Goal: Manage account settings

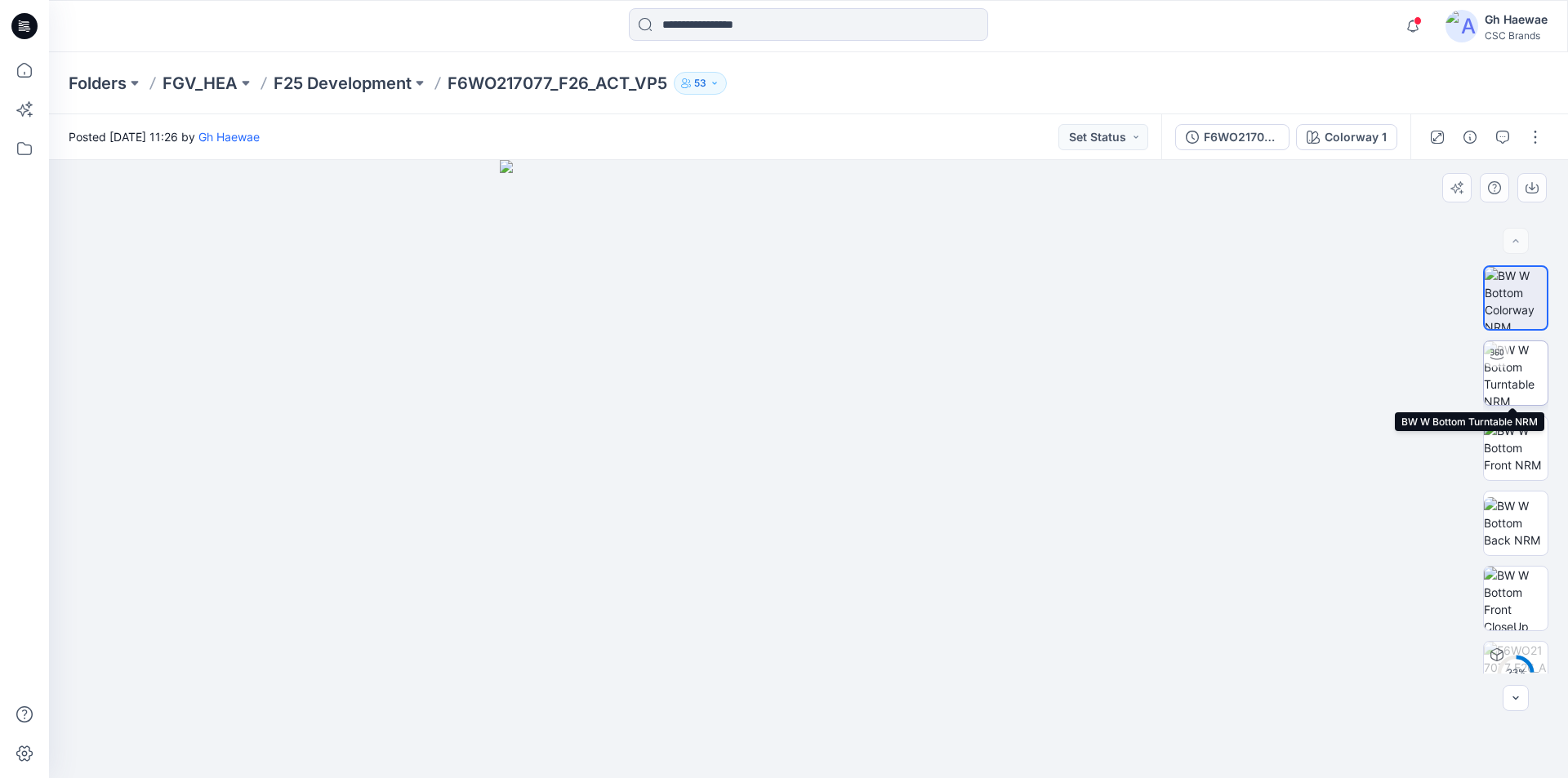
click at [1516, 372] on img at bounding box center [1516, 372] width 64 height 64
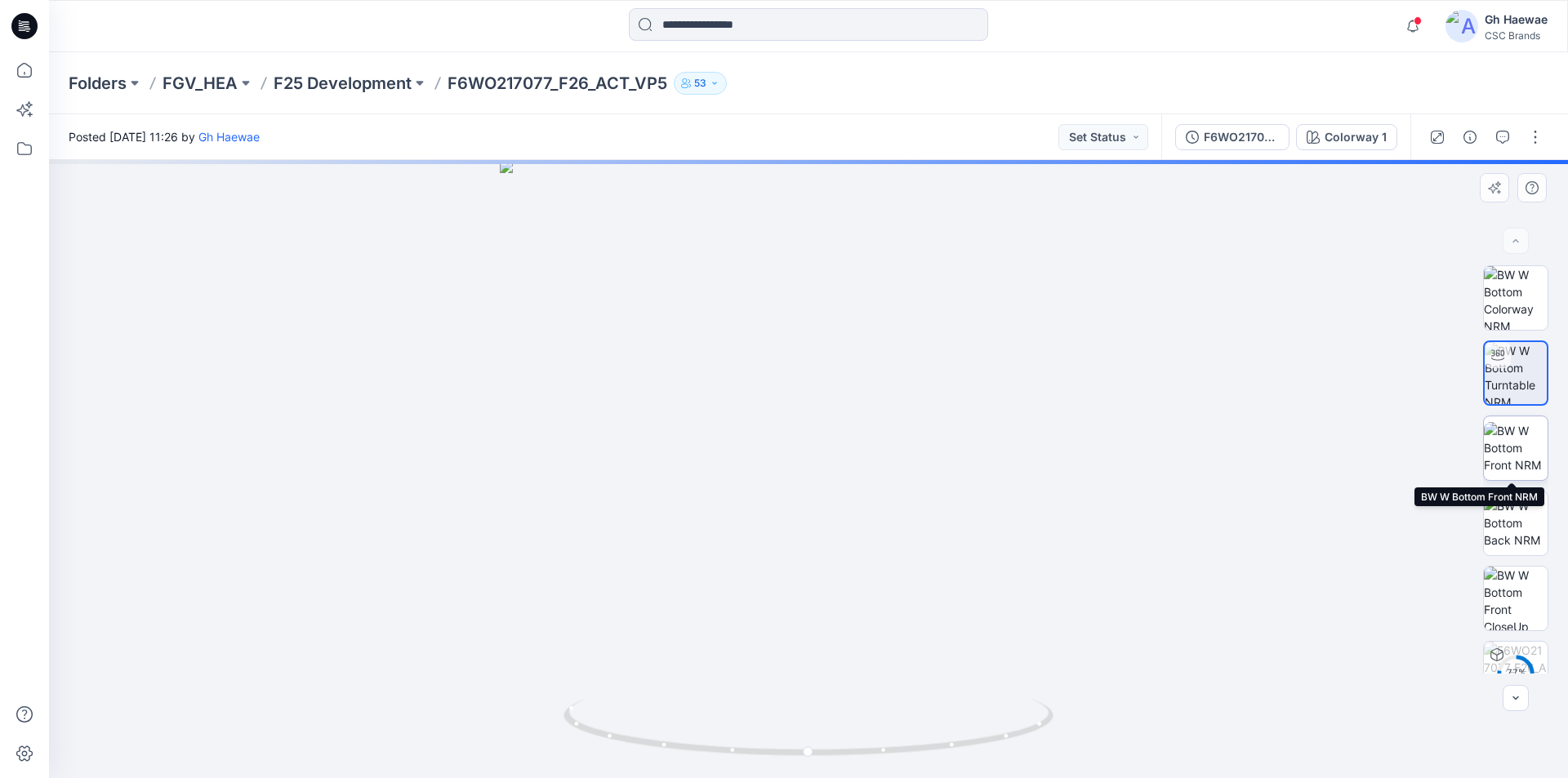
click at [1517, 448] on img at bounding box center [1516, 448] width 64 height 52
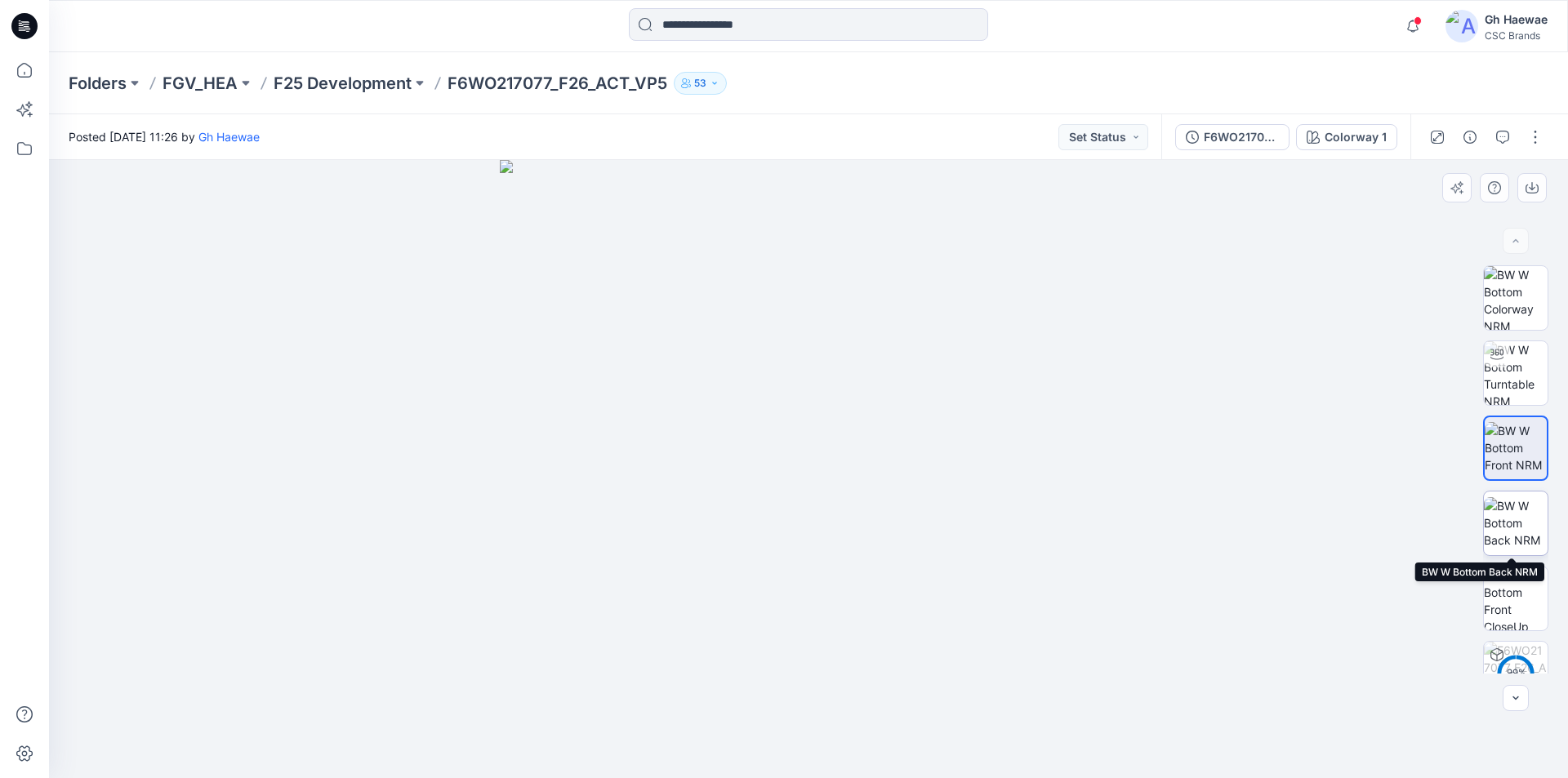
click at [1516, 514] on img at bounding box center [1516, 523] width 64 height 52
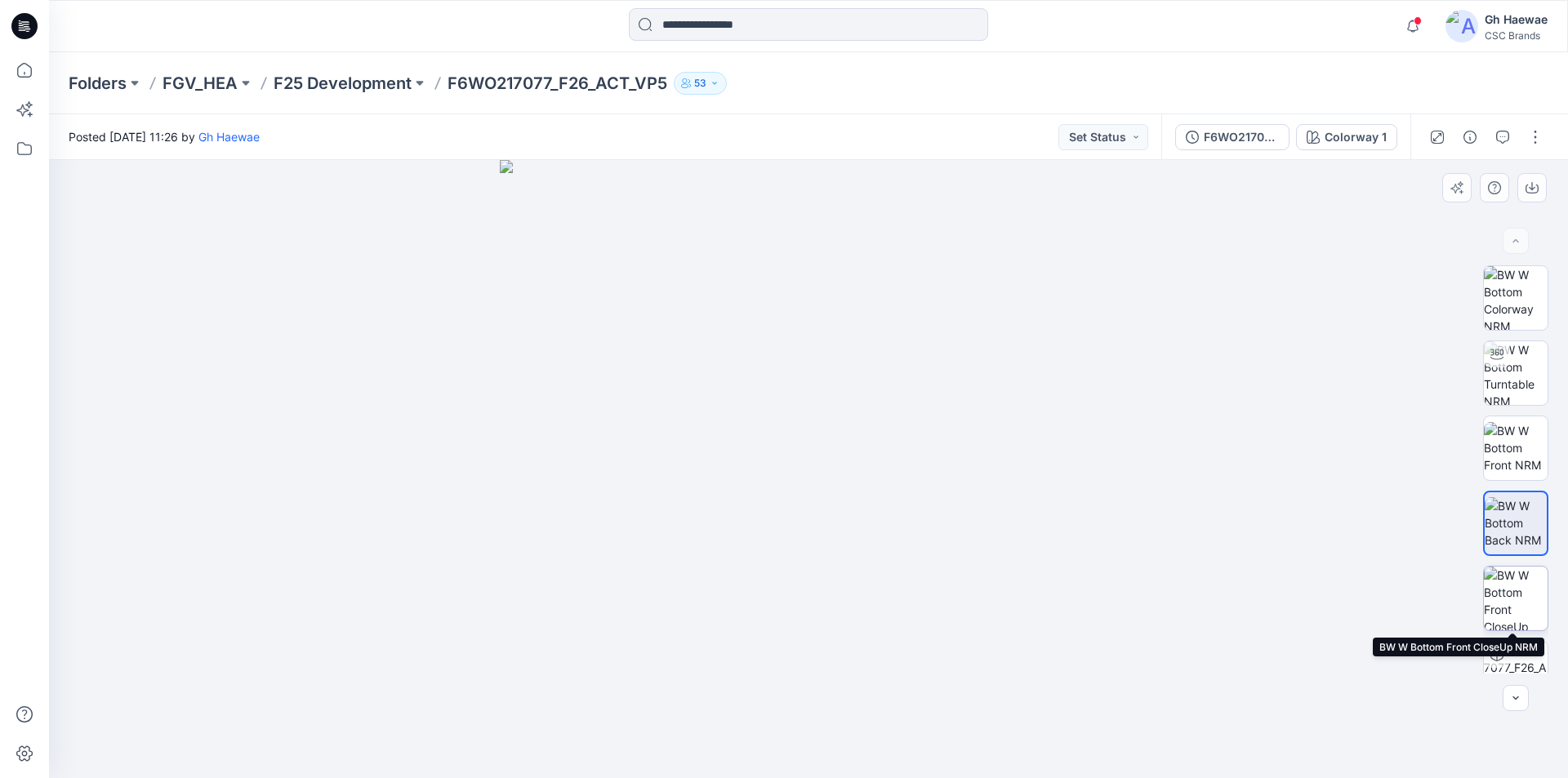
click at [1522, 593] on img at bounding box center [1516, 598] width 64 height 64
click at [1505, 601] on img at bounding box center [1516, 598] width 62 height 62
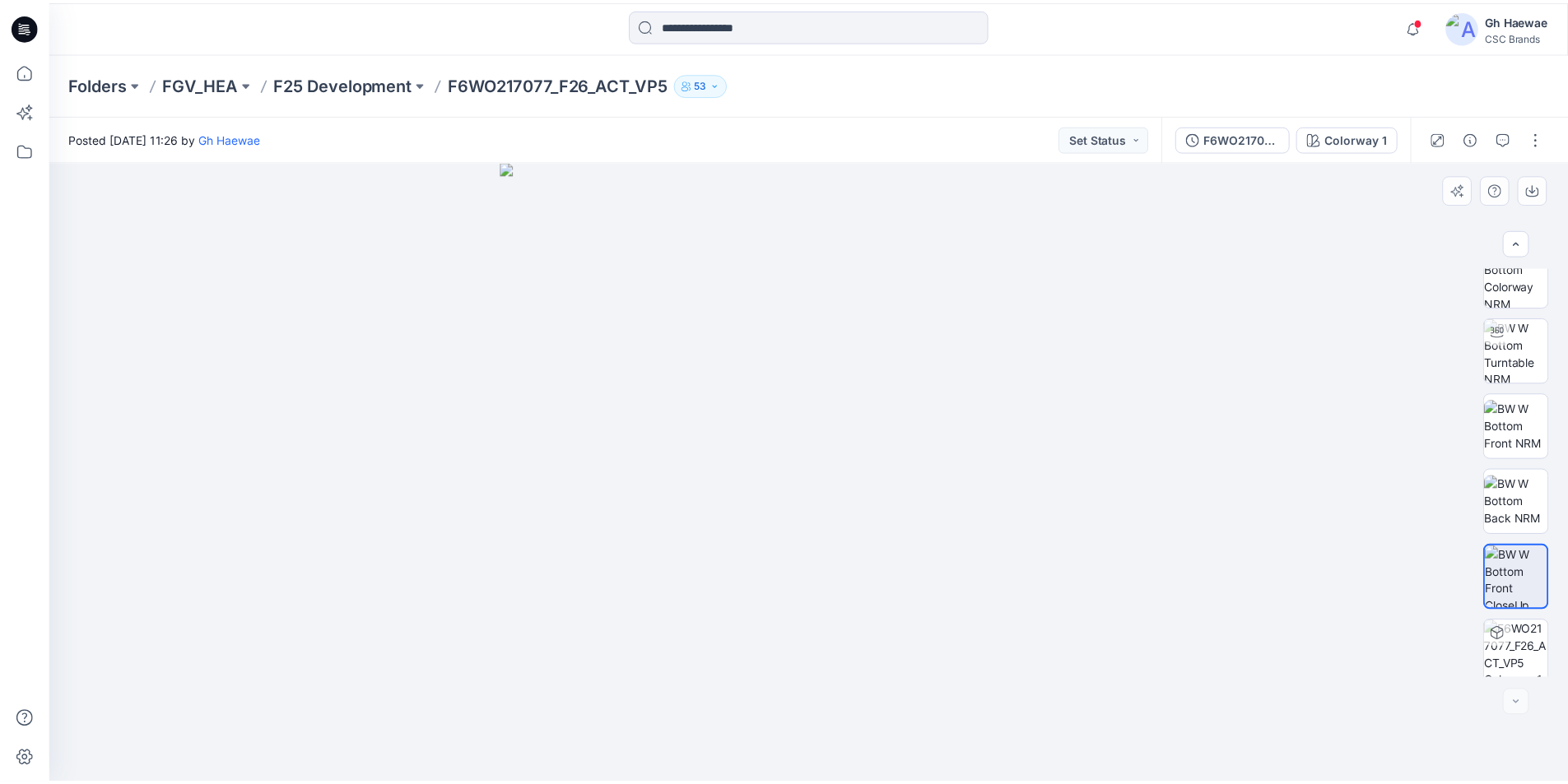
scroll to position [33, 0]
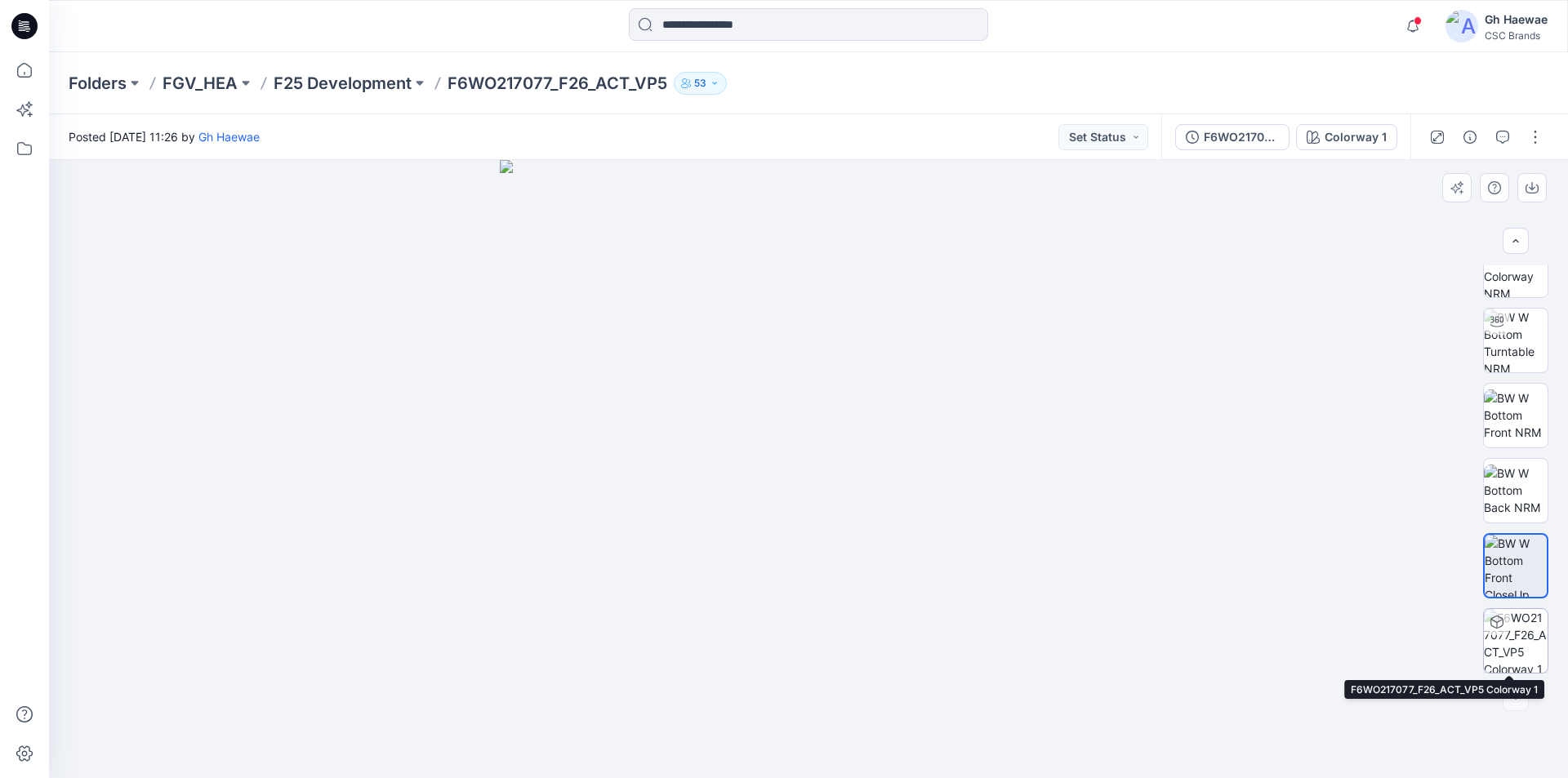
drag, startPoint x: 1515, startPoint y: 626, endPoint x: 1512, endPoint y: 614, distance: 12.4
click at [1513, 628] on img at bounding box center [1516, 641] width 64 height 64
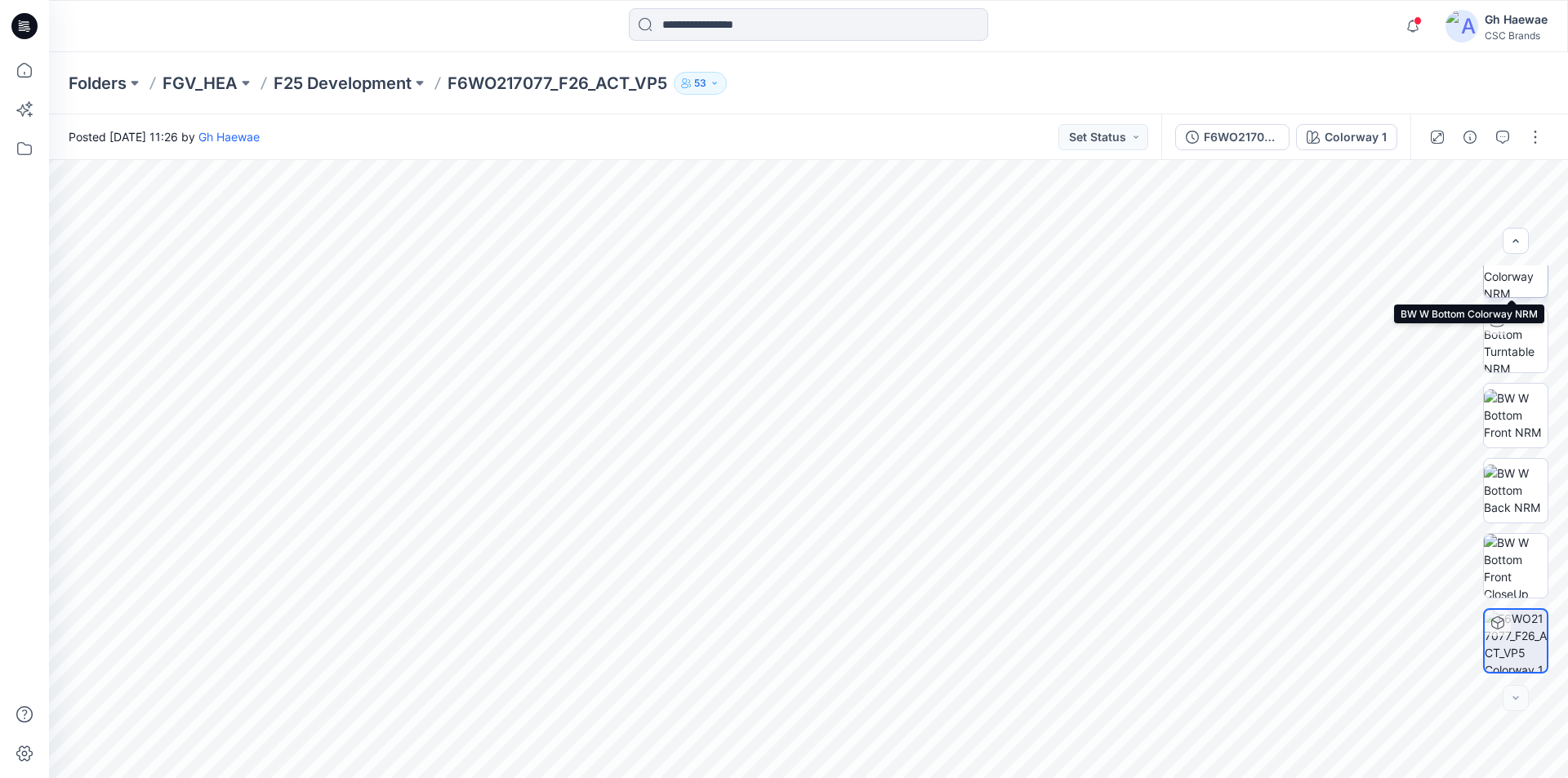
click at [1510, 281] on img at bounding box center [1516, 265] width 64 height 64
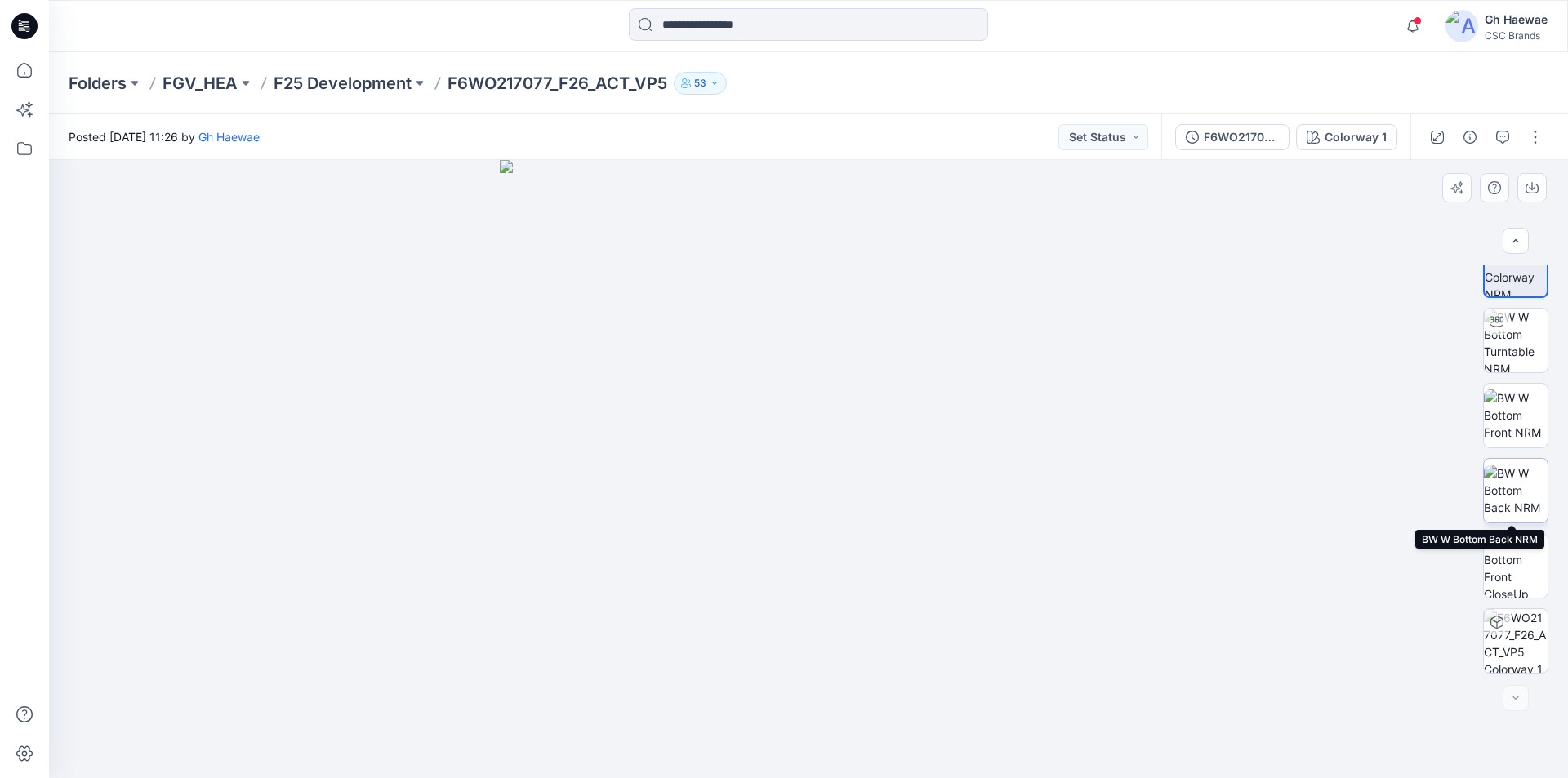
click at [1517, 476] on img at bounding box center [1516, 490] width 64 height 52
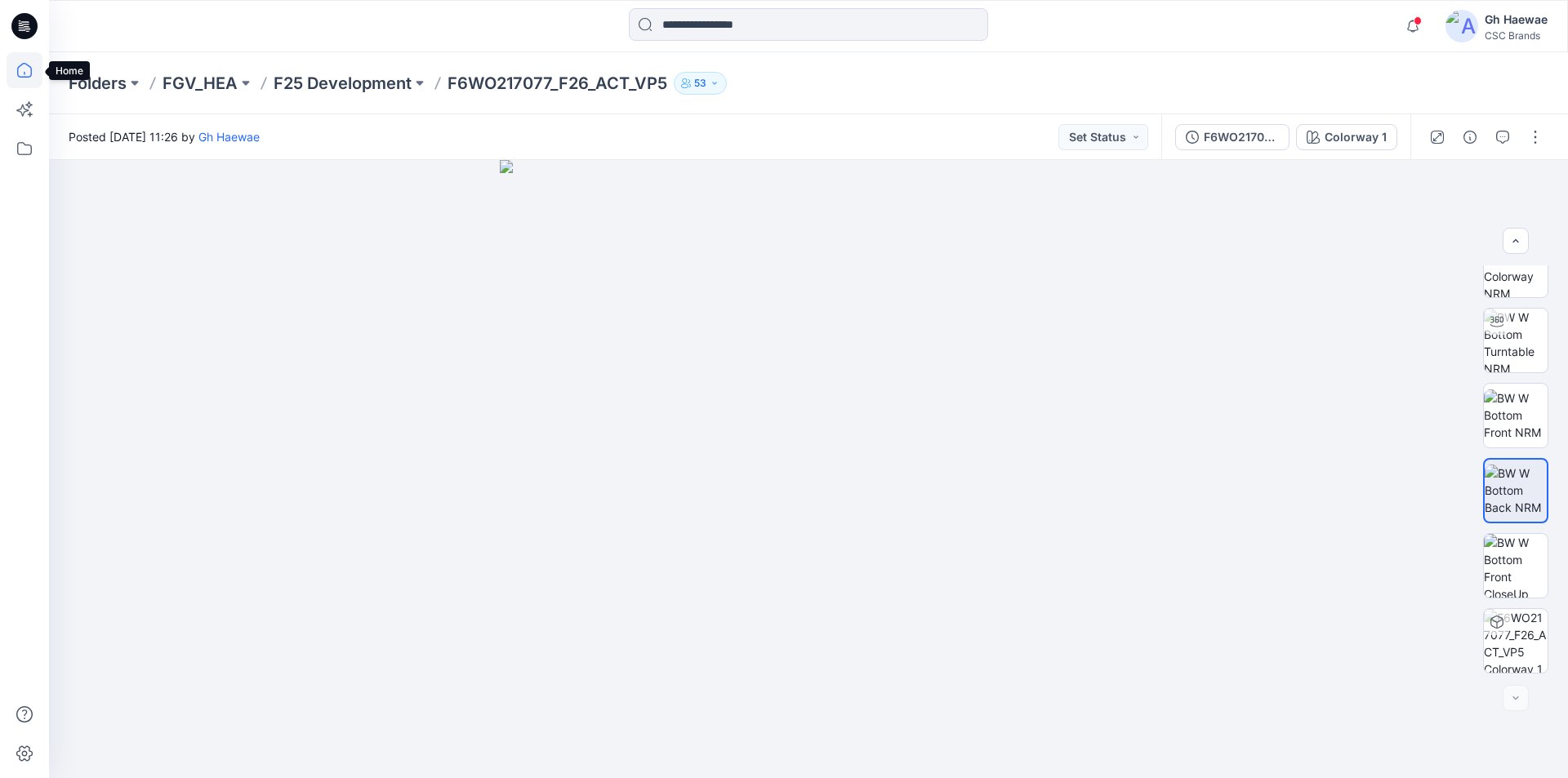
click at [18, 64] on icon at bounding box center [24, 70] width 36 height 36
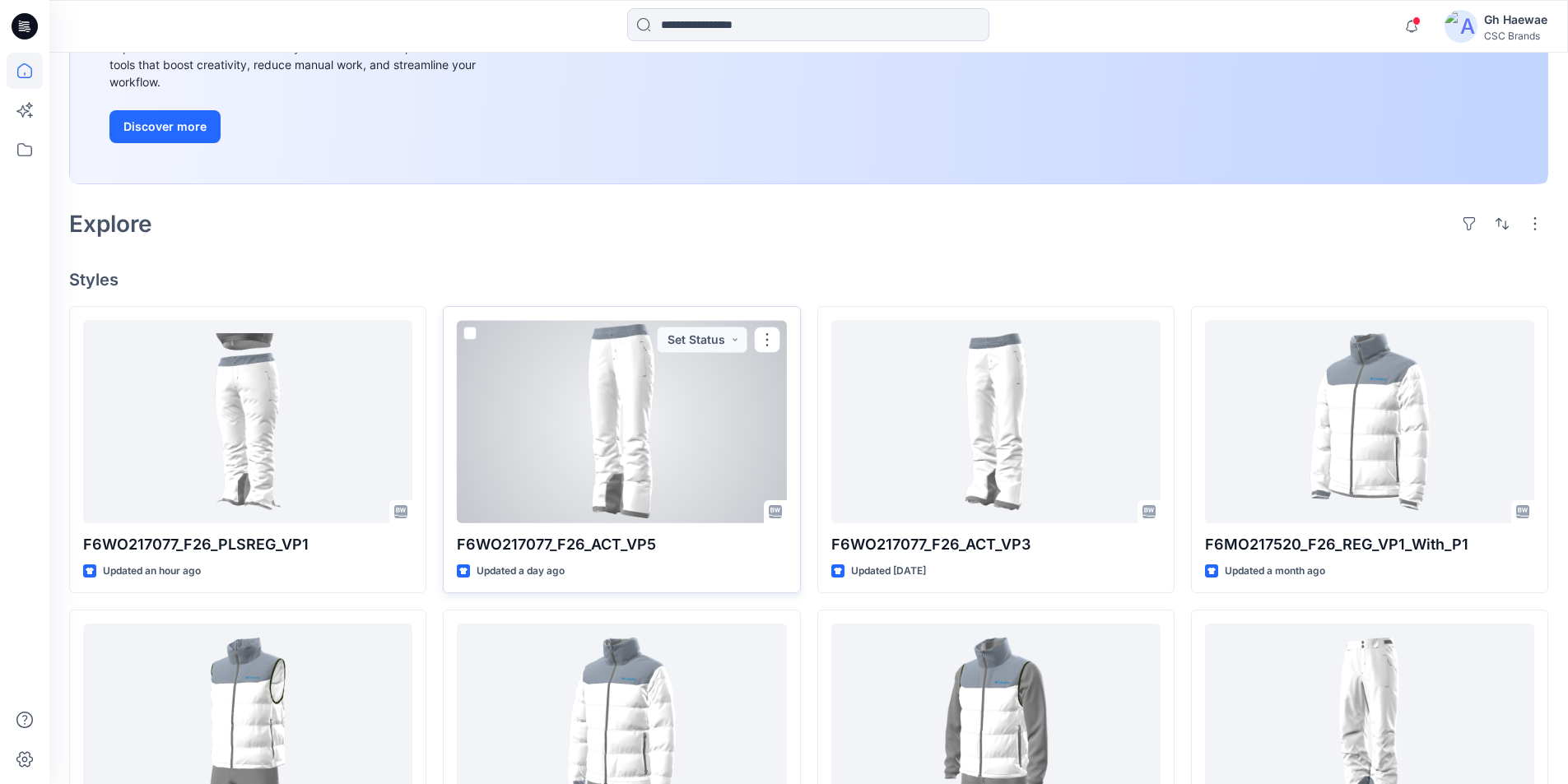
scroll to position [265, 0]
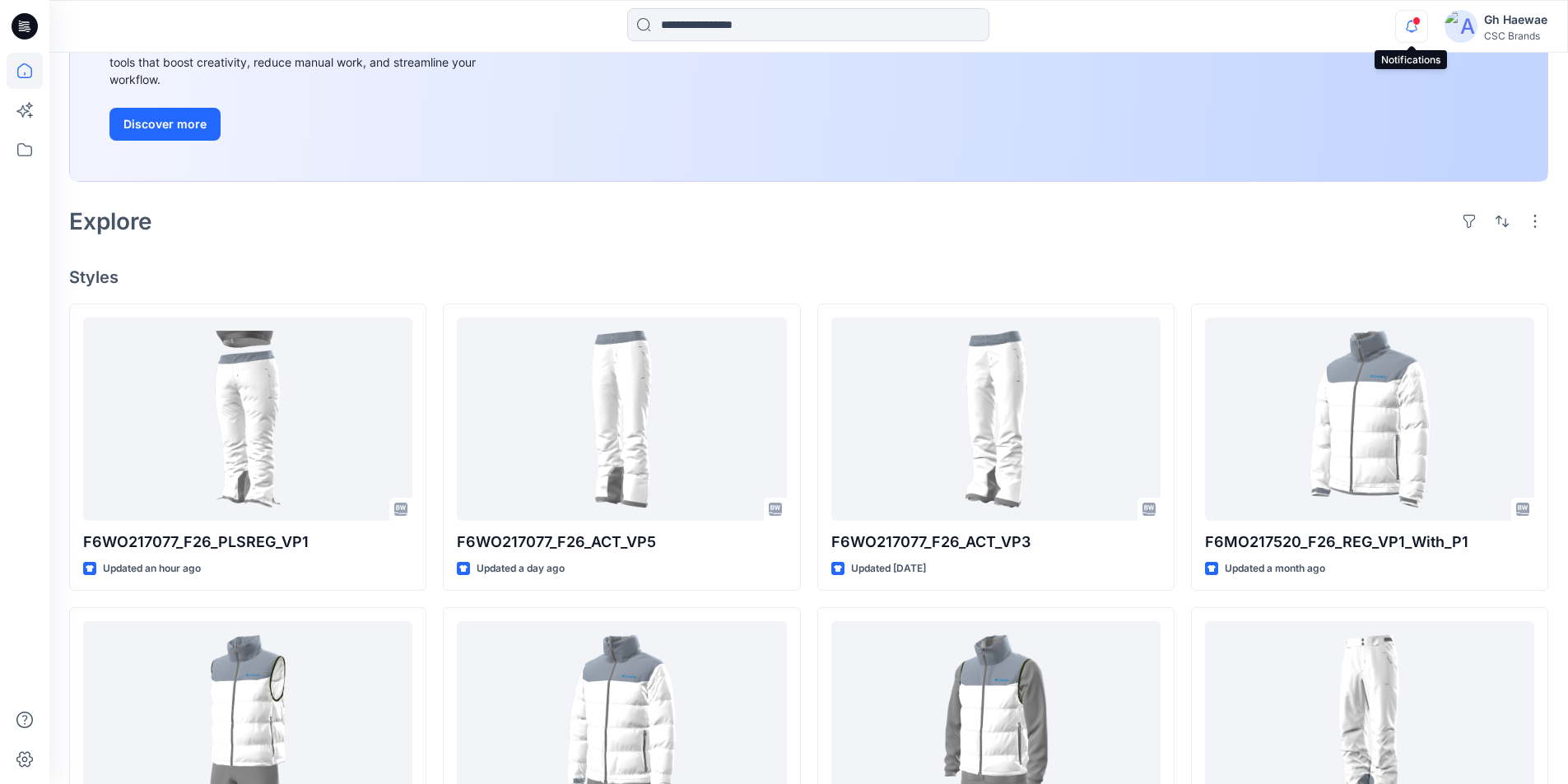
click at [1416, 28] on icon "button" at bounding box center [1411, 26] width 31 height 33
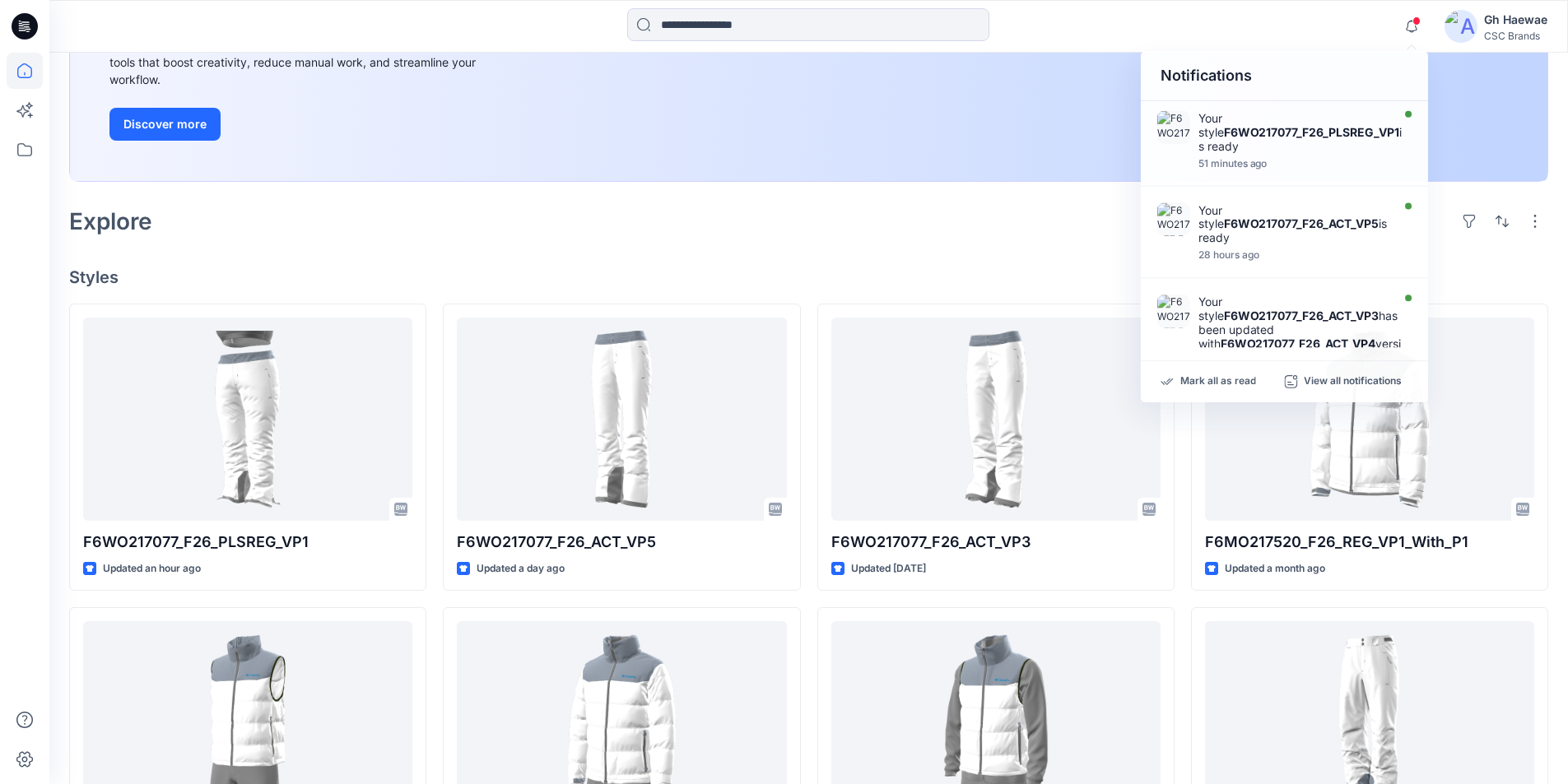
click at [1267, 30] on div "Notifications Your style F6WO217077_F26_PLSREG_VP1 is ready 51 minutes ago Your…" at bounding box center [808, 26] width 1518 height 36
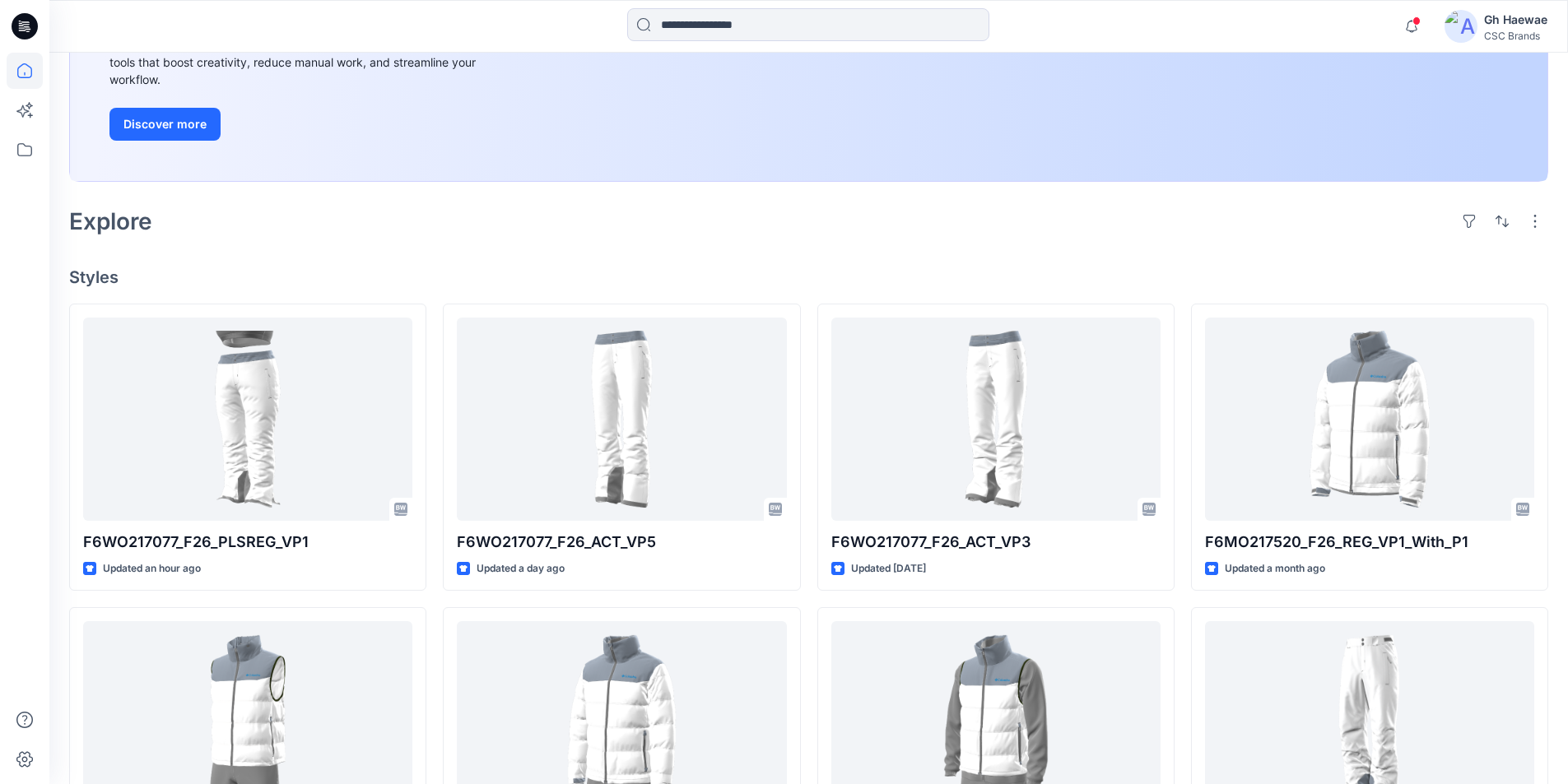
click at [1453, 23] on img at bounding box center [1460, 26] width 33 height 33
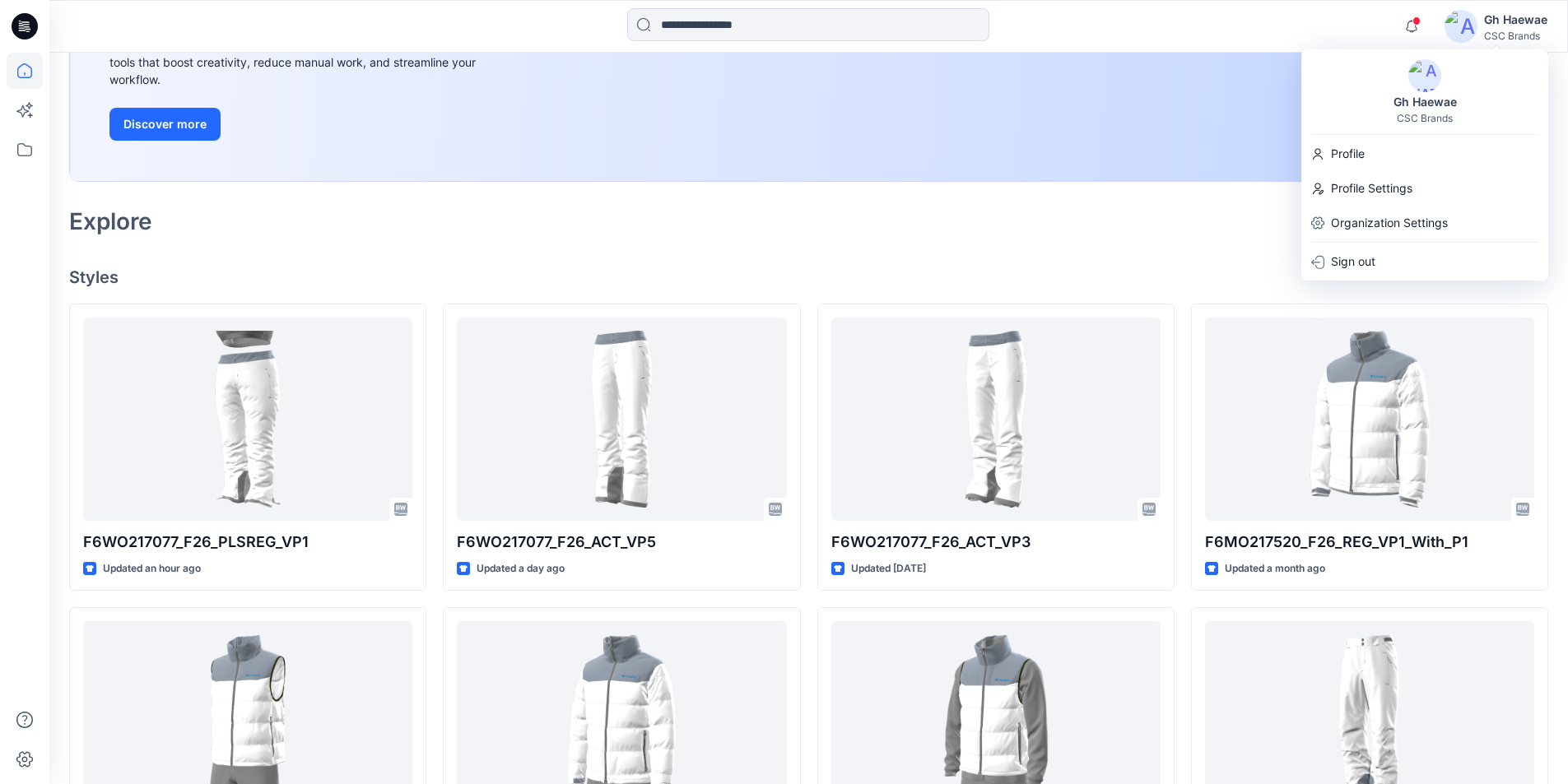
click at [1414, 71] on img at bounding box center [1424, 75] width 33 height 33
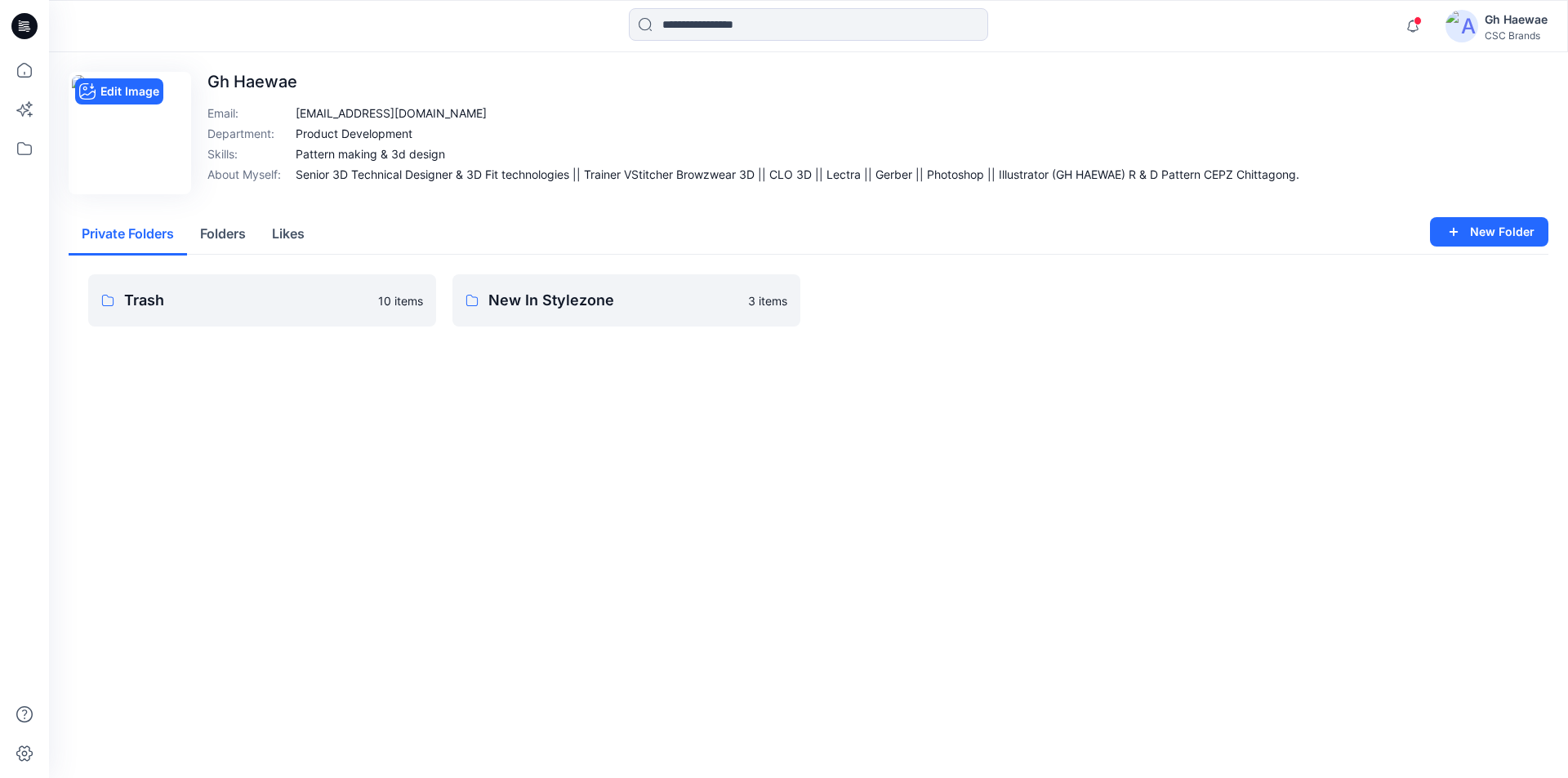
click at [172, 129] on img at bounding box center [129, 133] width 116 height 116
click at [127, 96] on button "Edit Image" at bounding box center [119, 92] width 88 height 26
click at [350, 291] on p "Trash" at bounding box center [246, 301] width 244 height 23
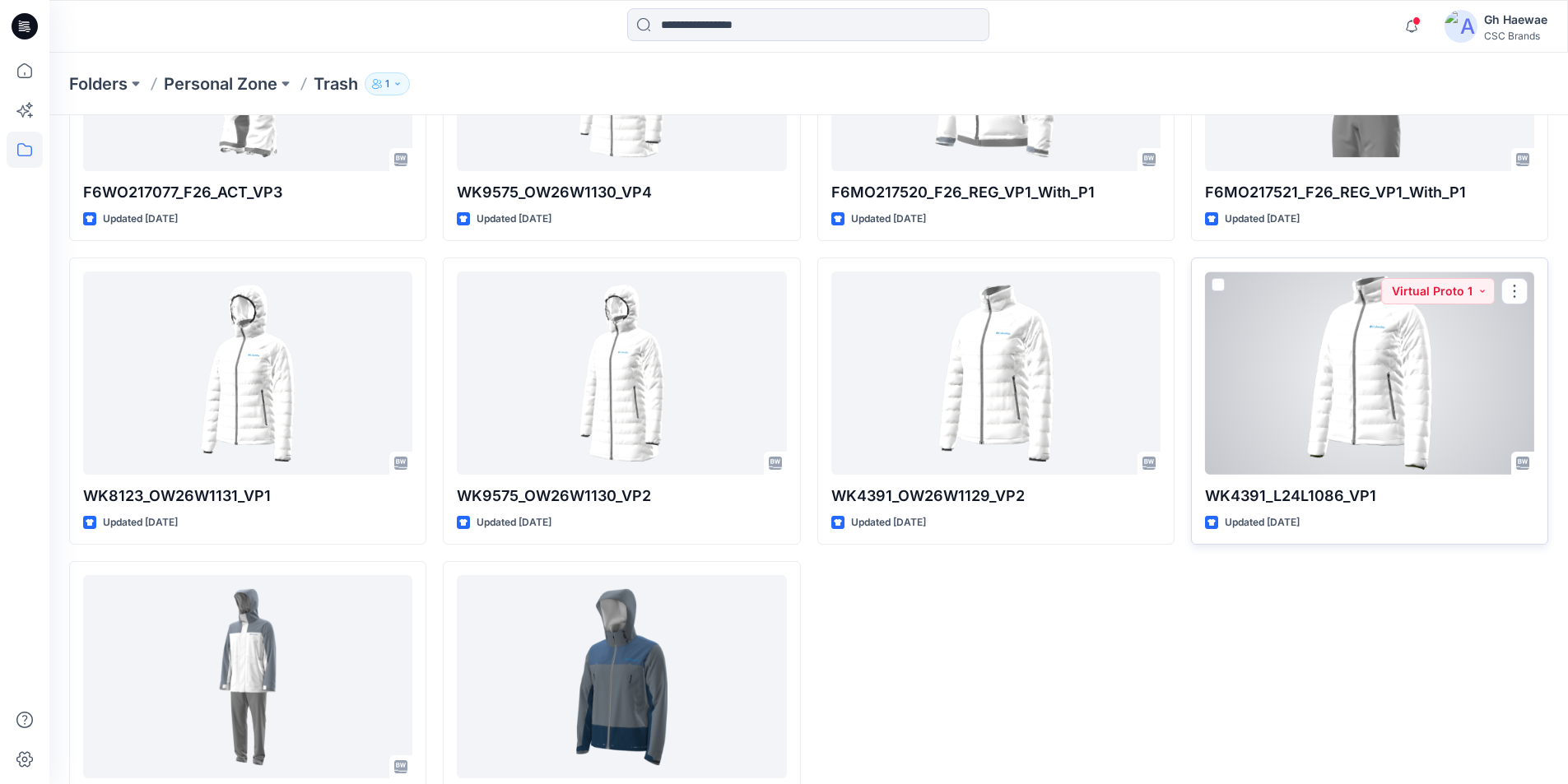
scroll to position [69, 0]
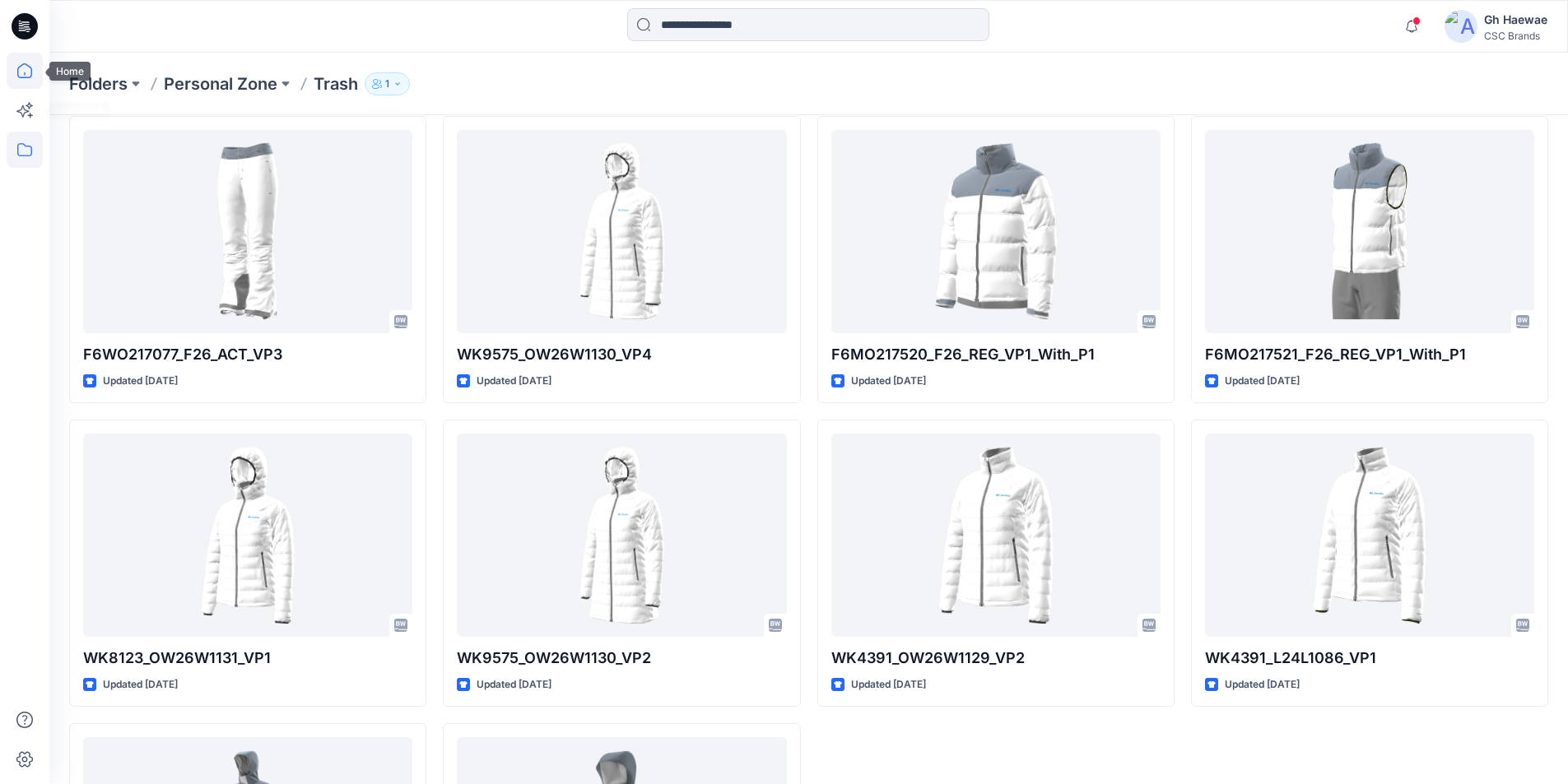
click at [25, 70] on icon at bounding box center [24, 70] width 36 height 36
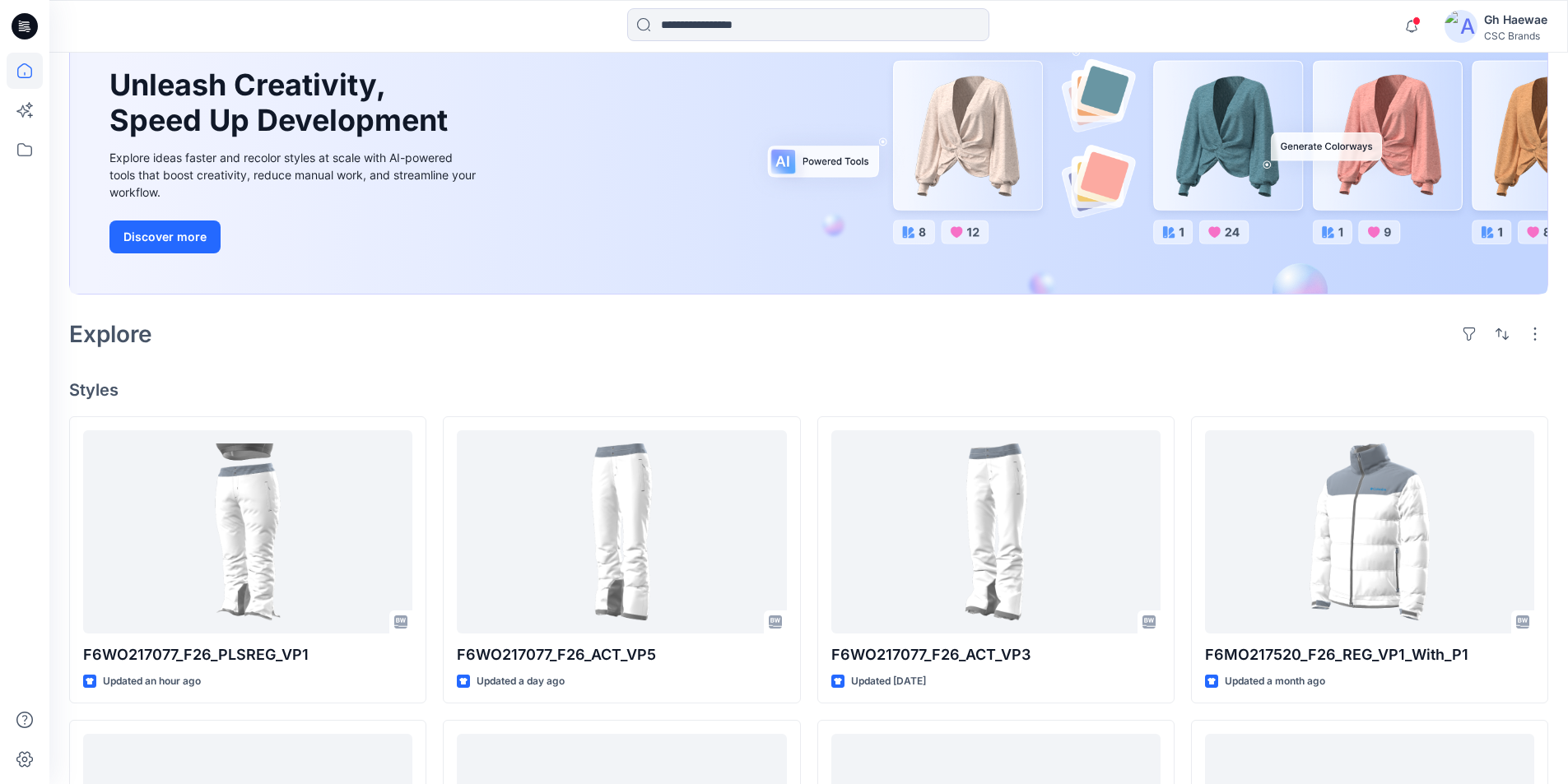
scroll to position [233, 0]
